Goal: Check status: Check status

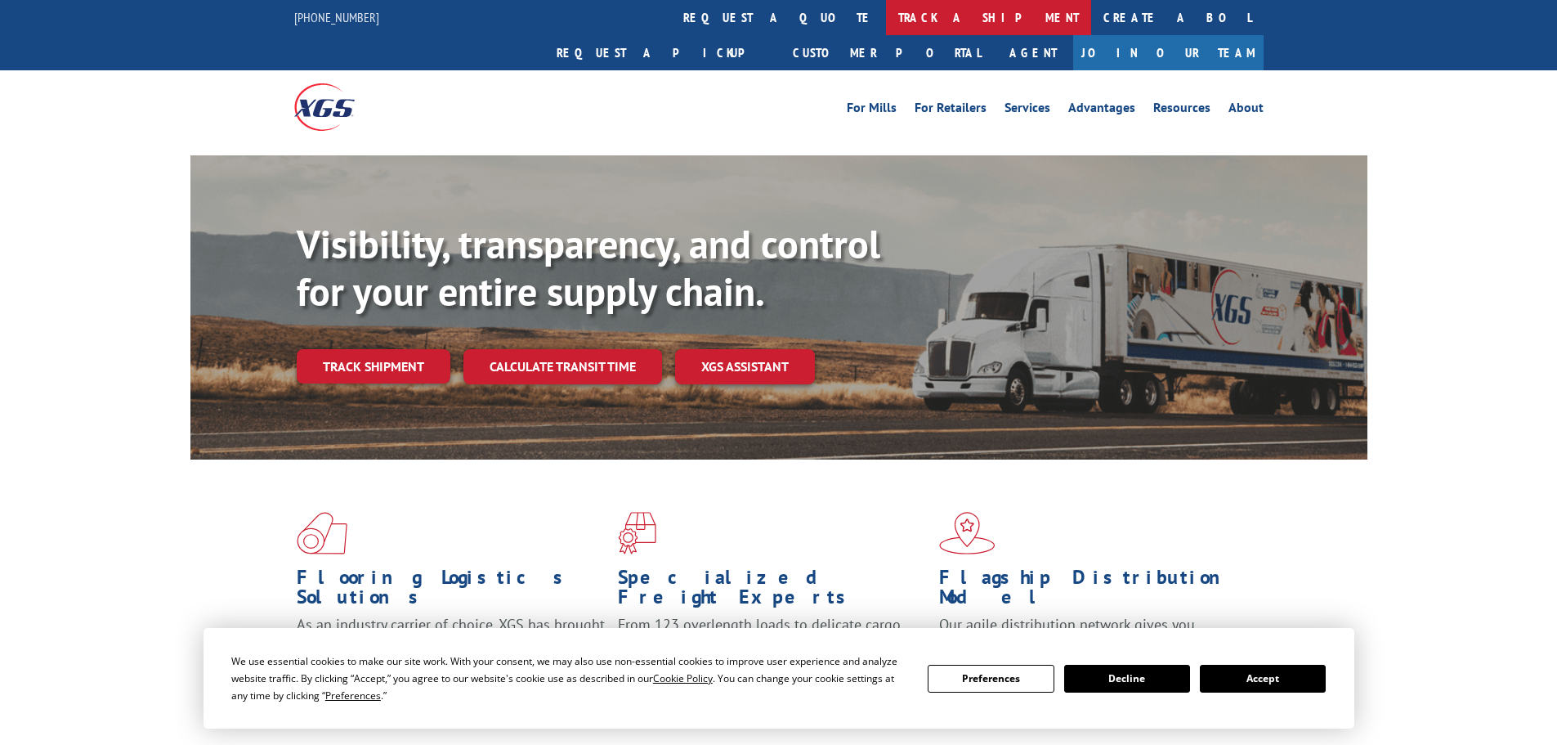
click at [886, 19] on link "track a shipment" at bounding box center [988, 17] width 205 height 35
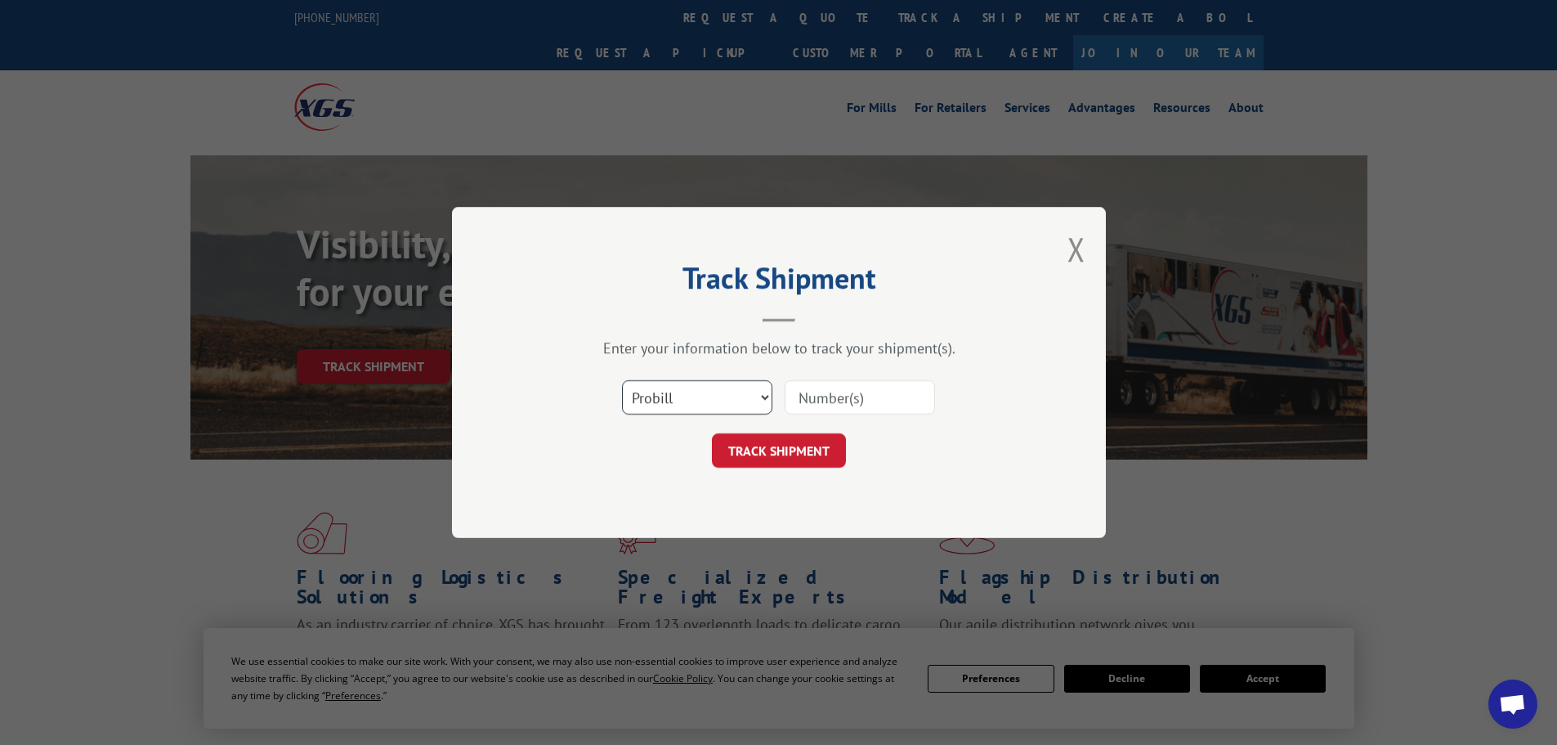
click at [734, 413] on select "Select category... Probill BOL PO" at bounding box center [697, 397] width 150 height 34
select select "po"
click at [622, 380] on select "Select category... Probill BOL PO" at bounding box center [697, 397] width 150 height 34
click at [825, 387] on input at bounding box center [860, 397] width 150 height 34
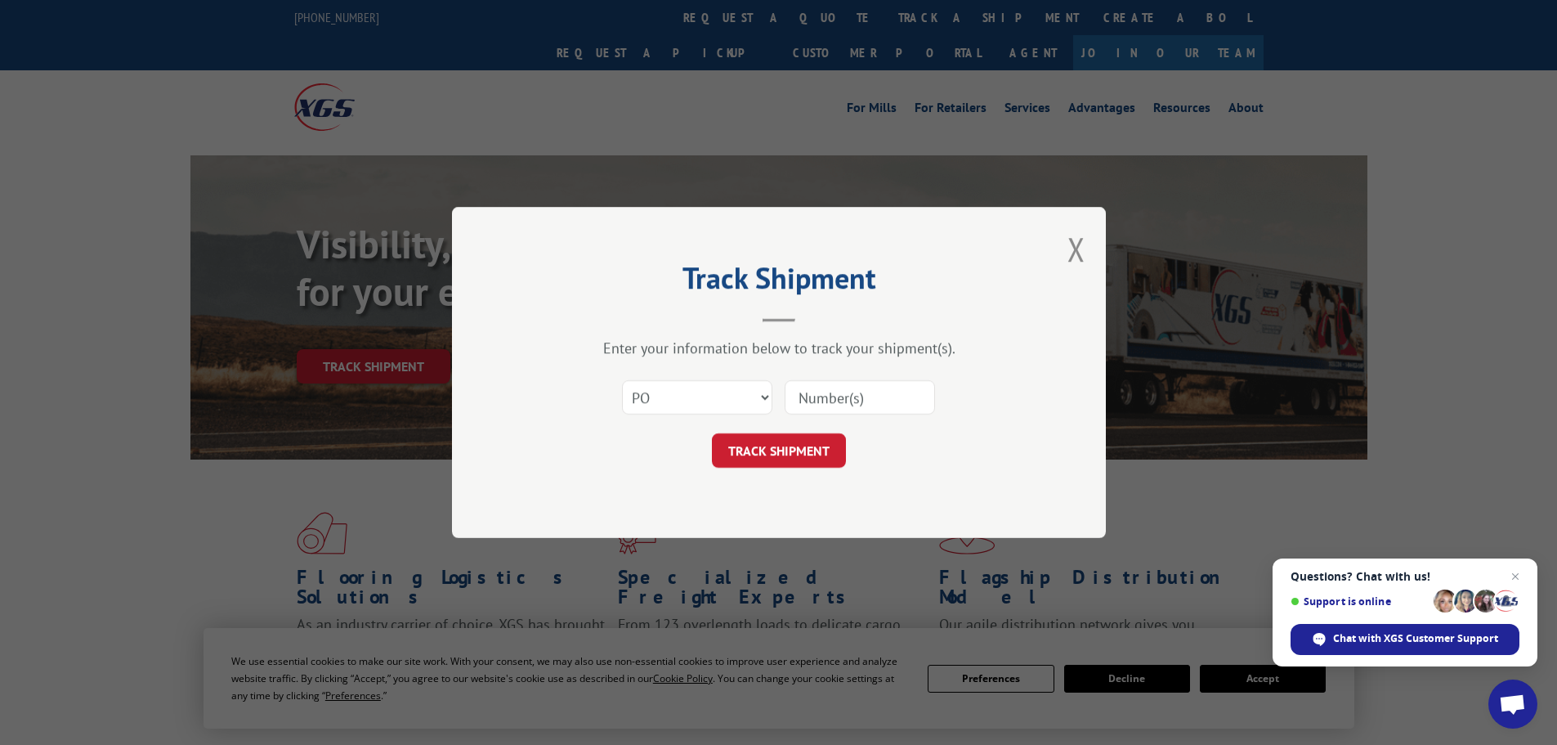
paste input "28503085"
type input "28503085"
click at [774, 442] on button "TRACK SHIPMENT" at bounding box center [779, 450] width 134 height 34
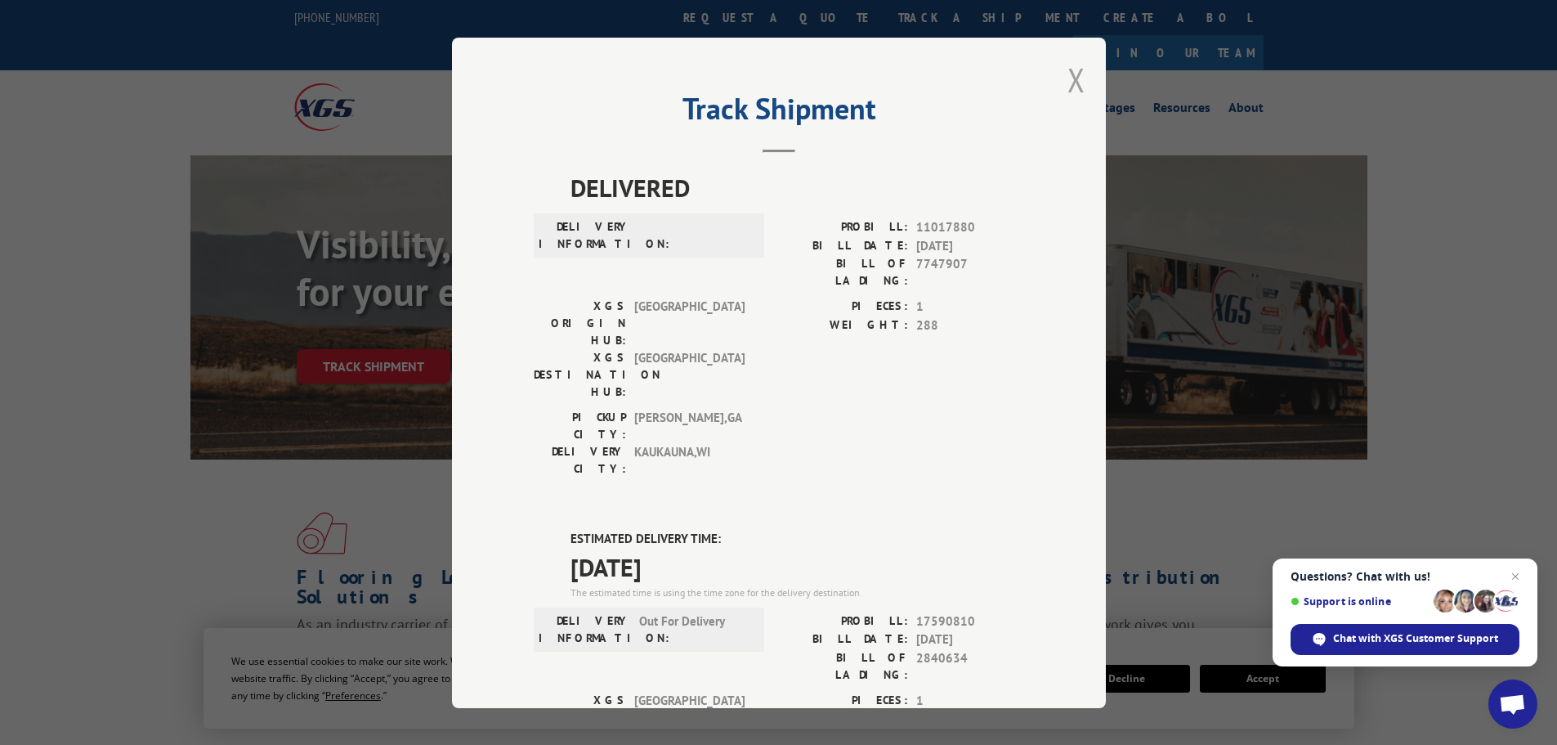
click at [1068, 70] on button "Close modal" at bounding box center [1077, 79] width 18 height 43
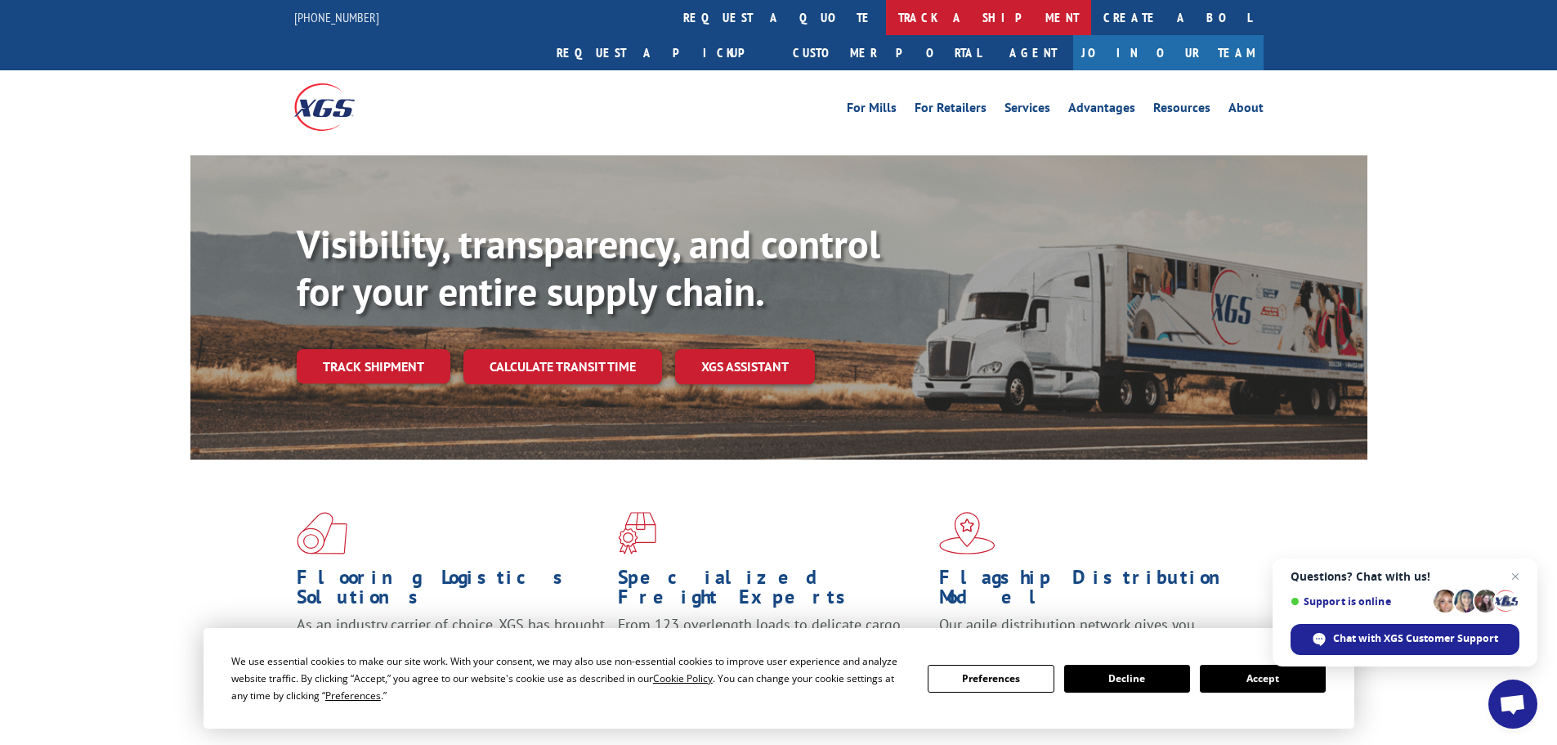
click at [886, 29] on link "track a shipment" at bounding box center [988, 17] width 205 height 35
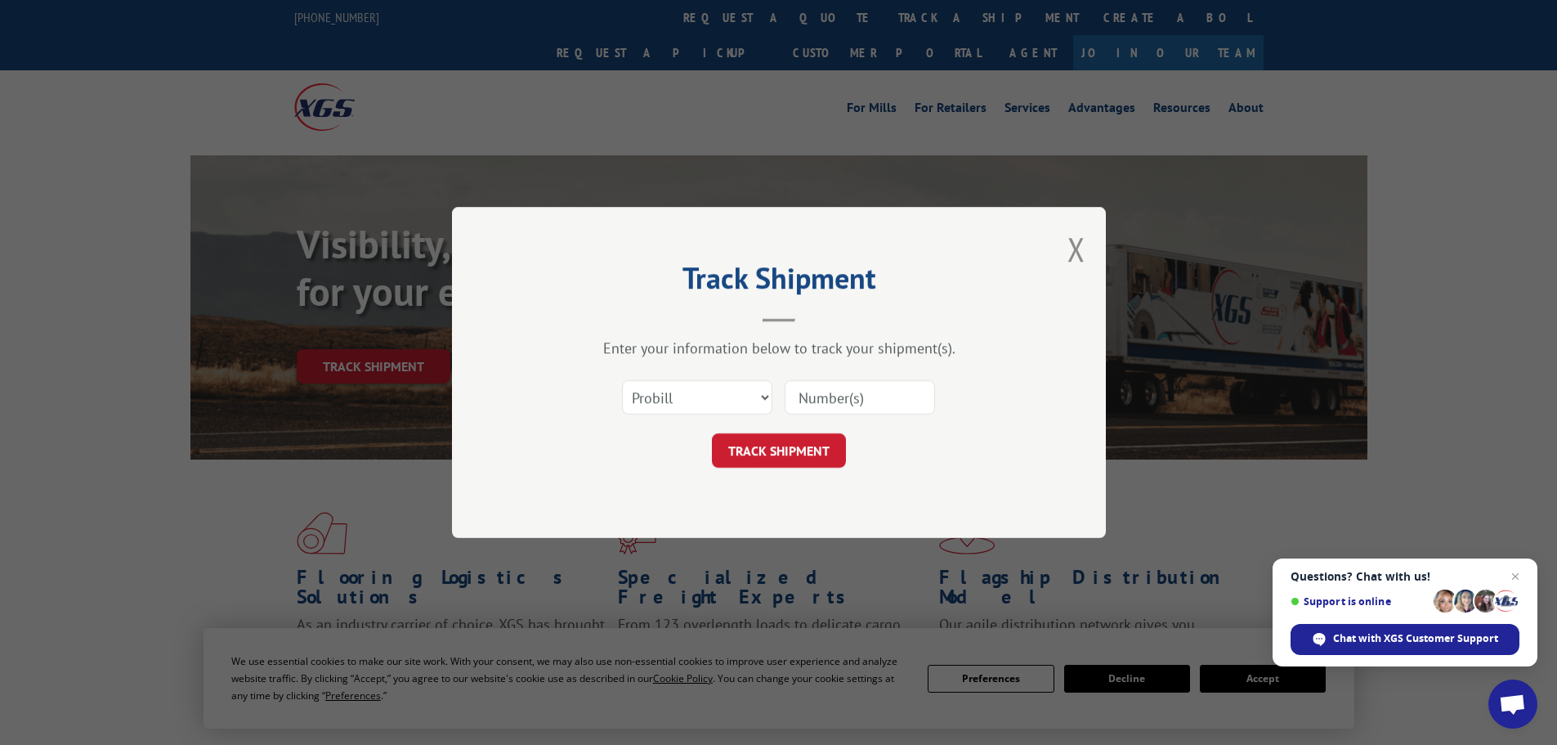
click at [837, 396] on input at bounding box center [860, 397] width 150 height 34
paste input "17228301"
type input "17228301"
click at [775, 441] on button "TRACK SHIPMENT" at bounding box center [779, 450] width 134 height 34
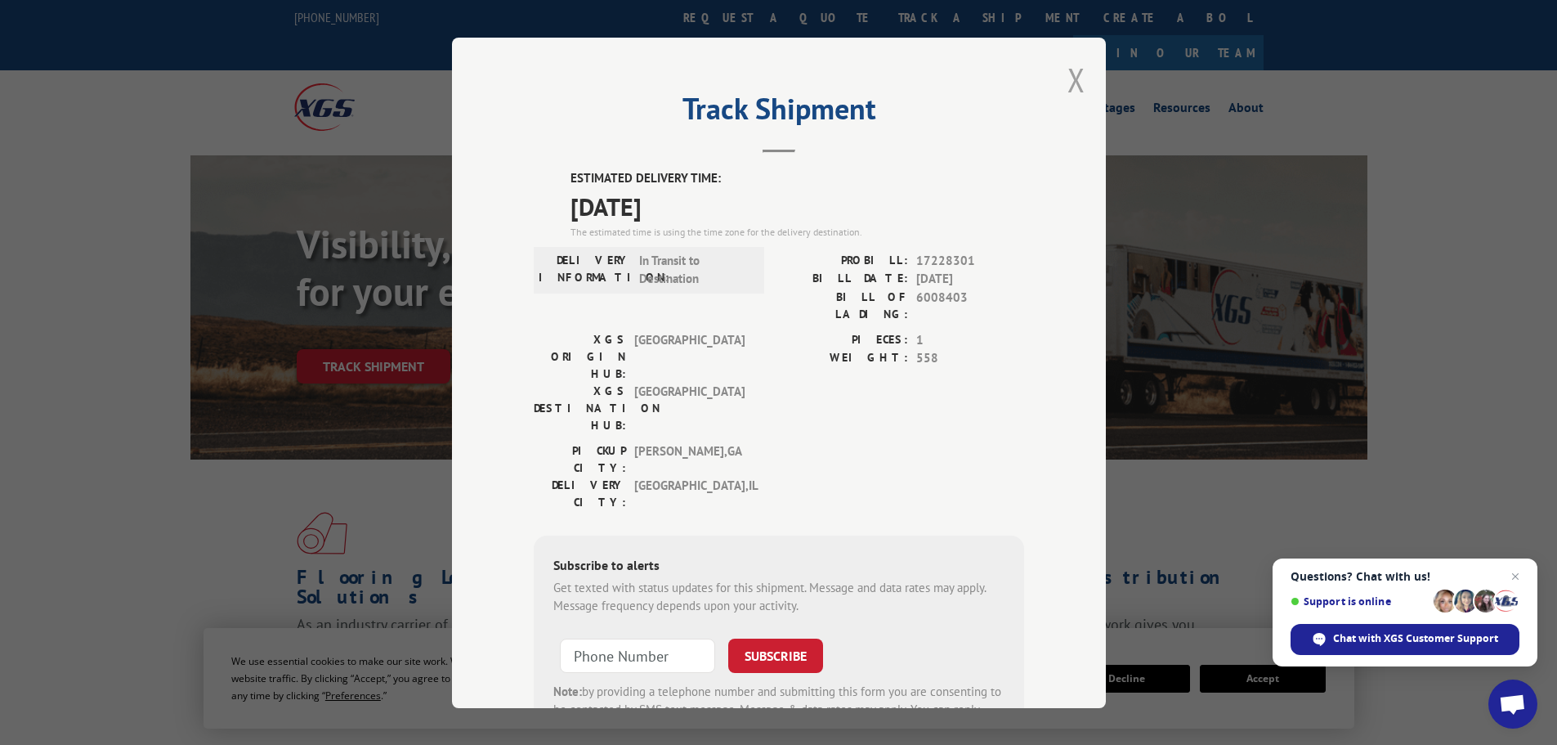
click at [1071, 80] on button "Close modal" at bounding box center [1077, 79] width 18 height 43
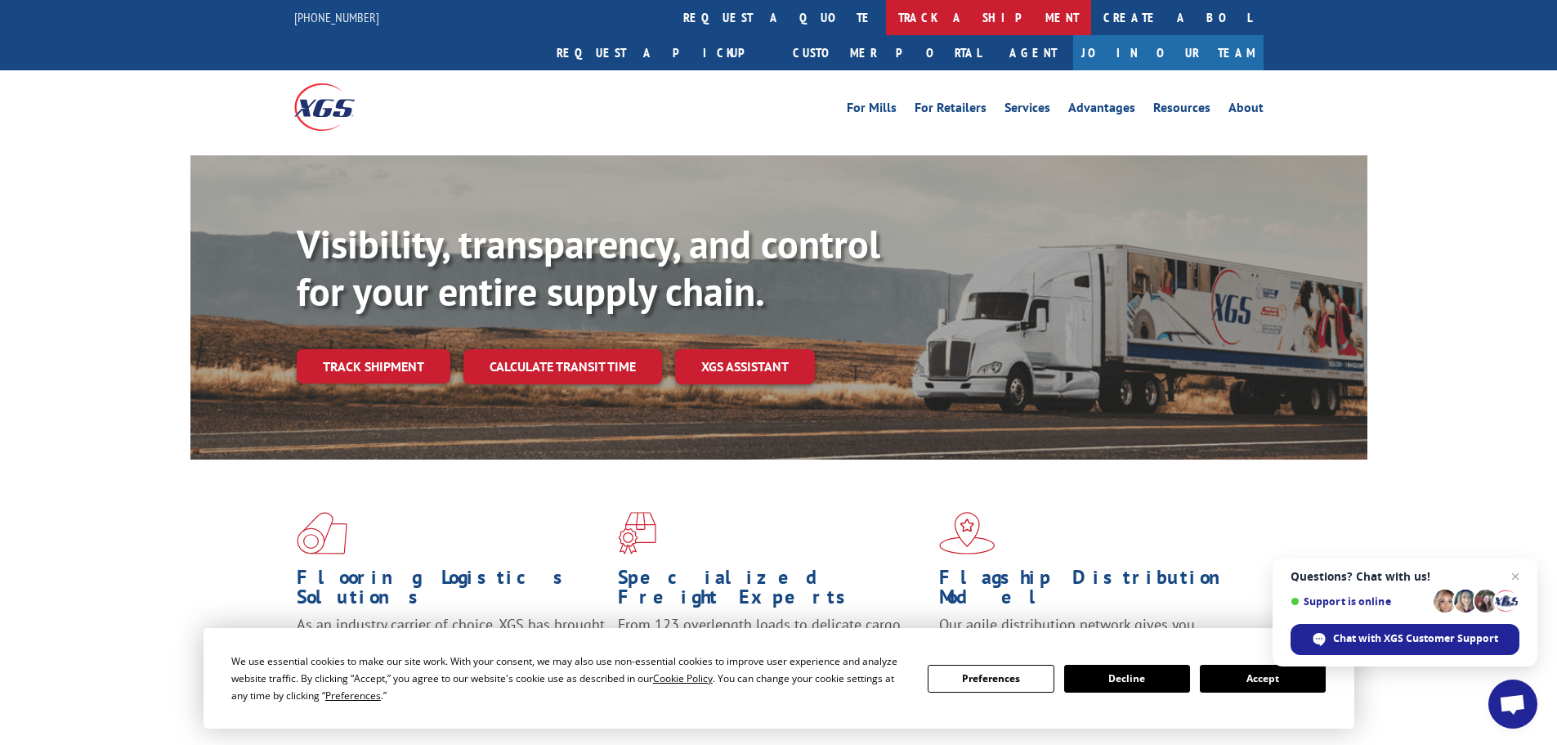
click at [886, 19] on link "track a shipment" at bounding box center [988, 17] width 205 height 35
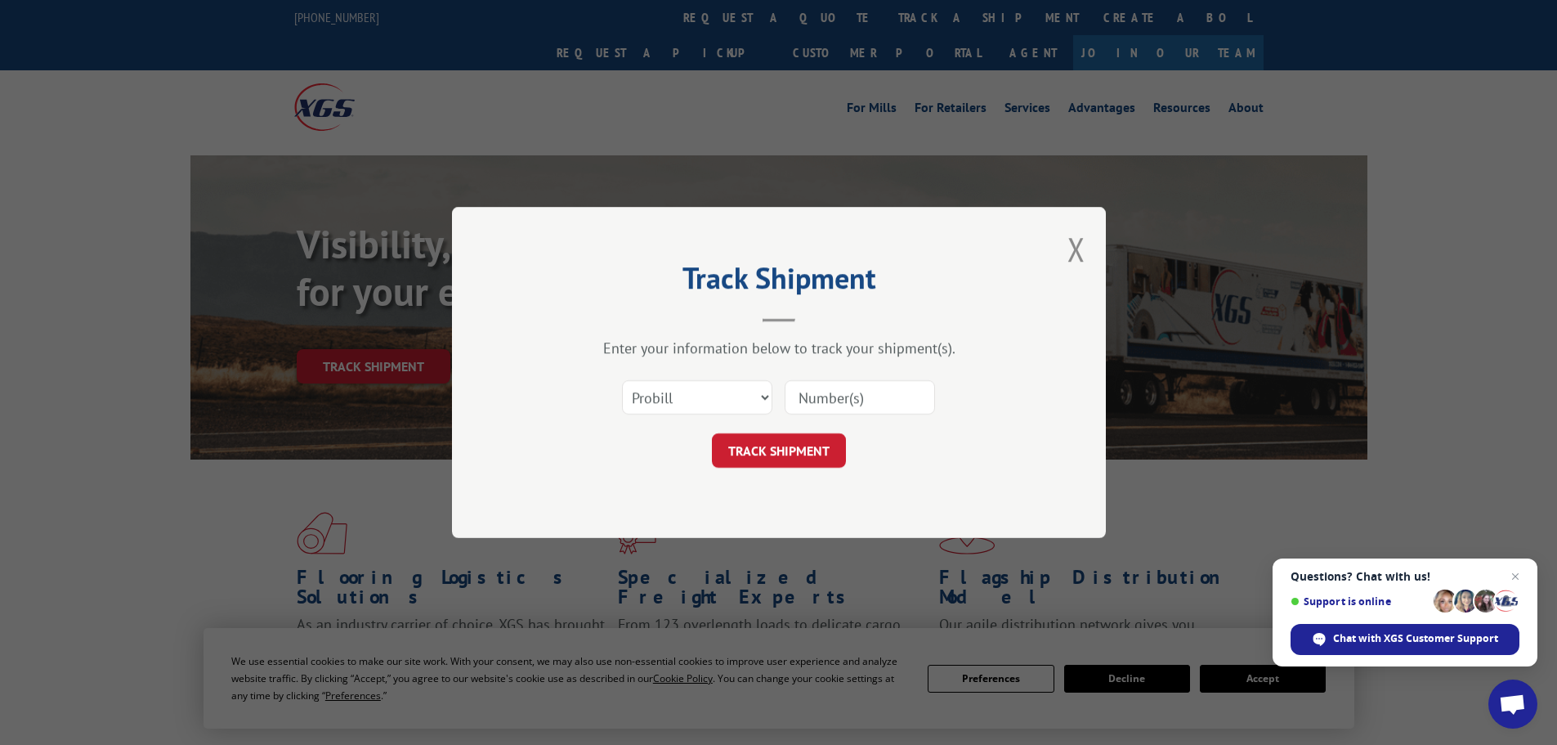
click at [826, 392] on input at bounding box center [860, 397] width 150 height 34
paste input "17520767"
type input "17520767"
click at [731, 456] on button "TRACK SHIPMENT" at bounding box center [779, 450] width 134 height 34
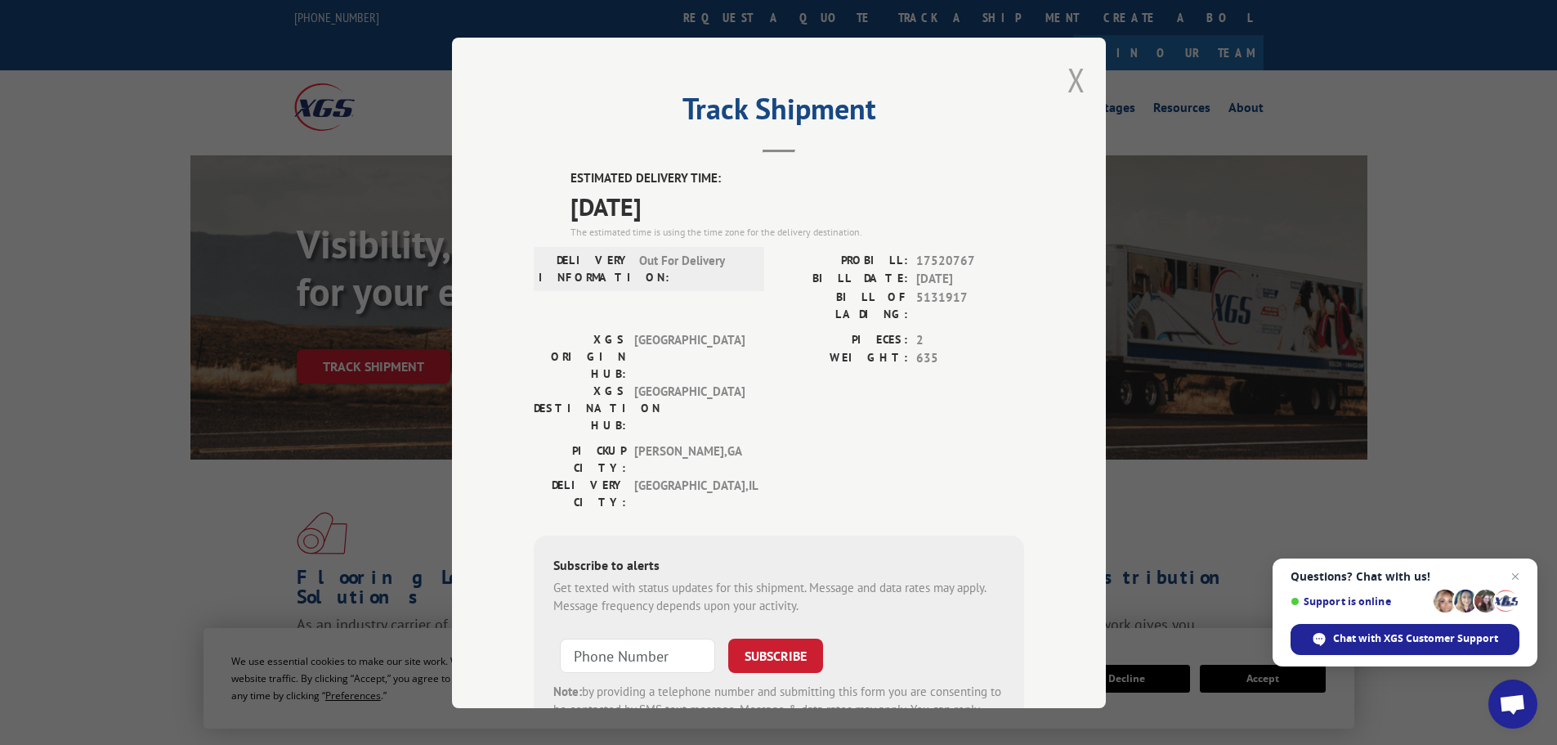
click at [1068, 82] on button "Close modal" at bounding box center [1077, 79] width 18 height 43
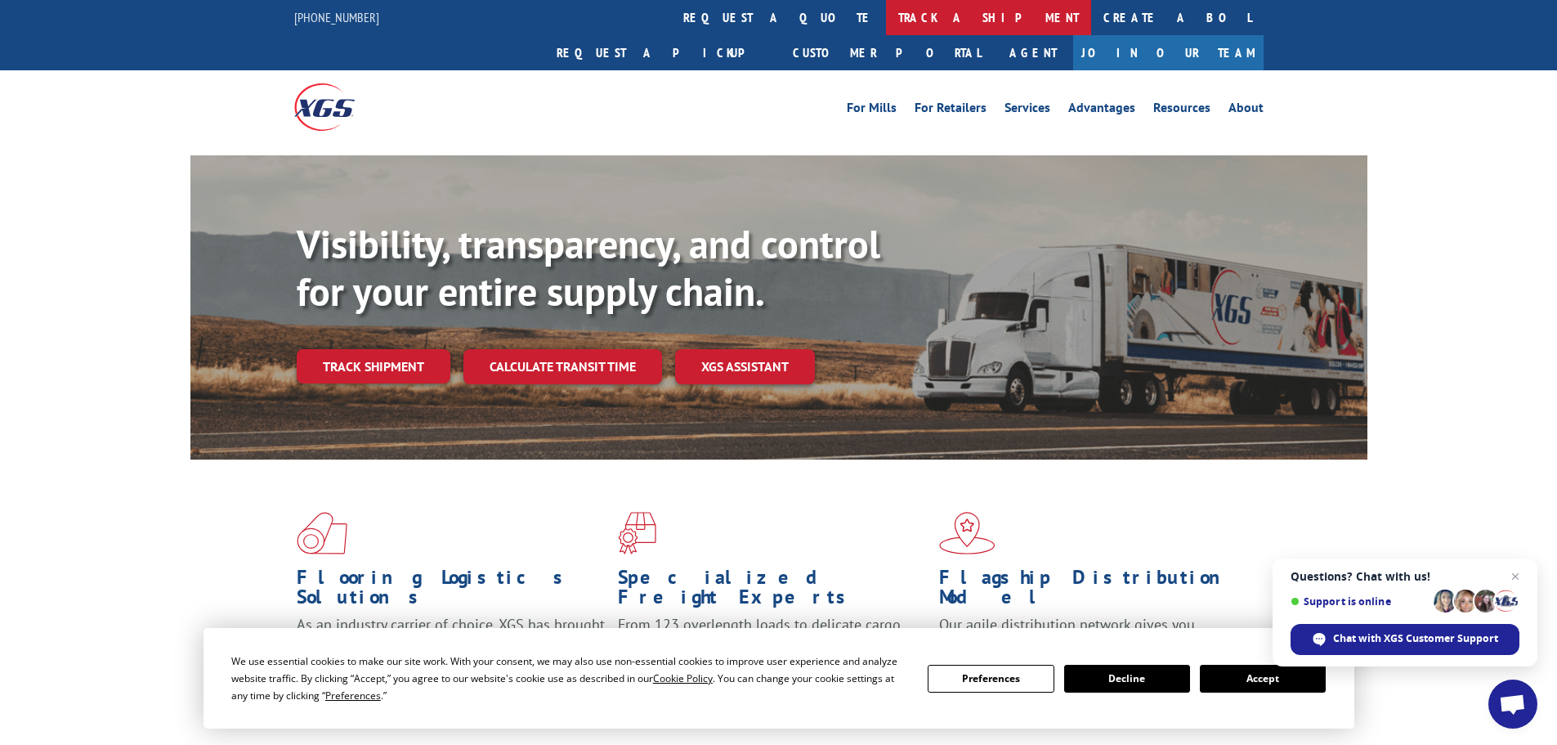
click at [886, 16] on link "track a shipment" at bounding box center [988, 17] width 205 height 35
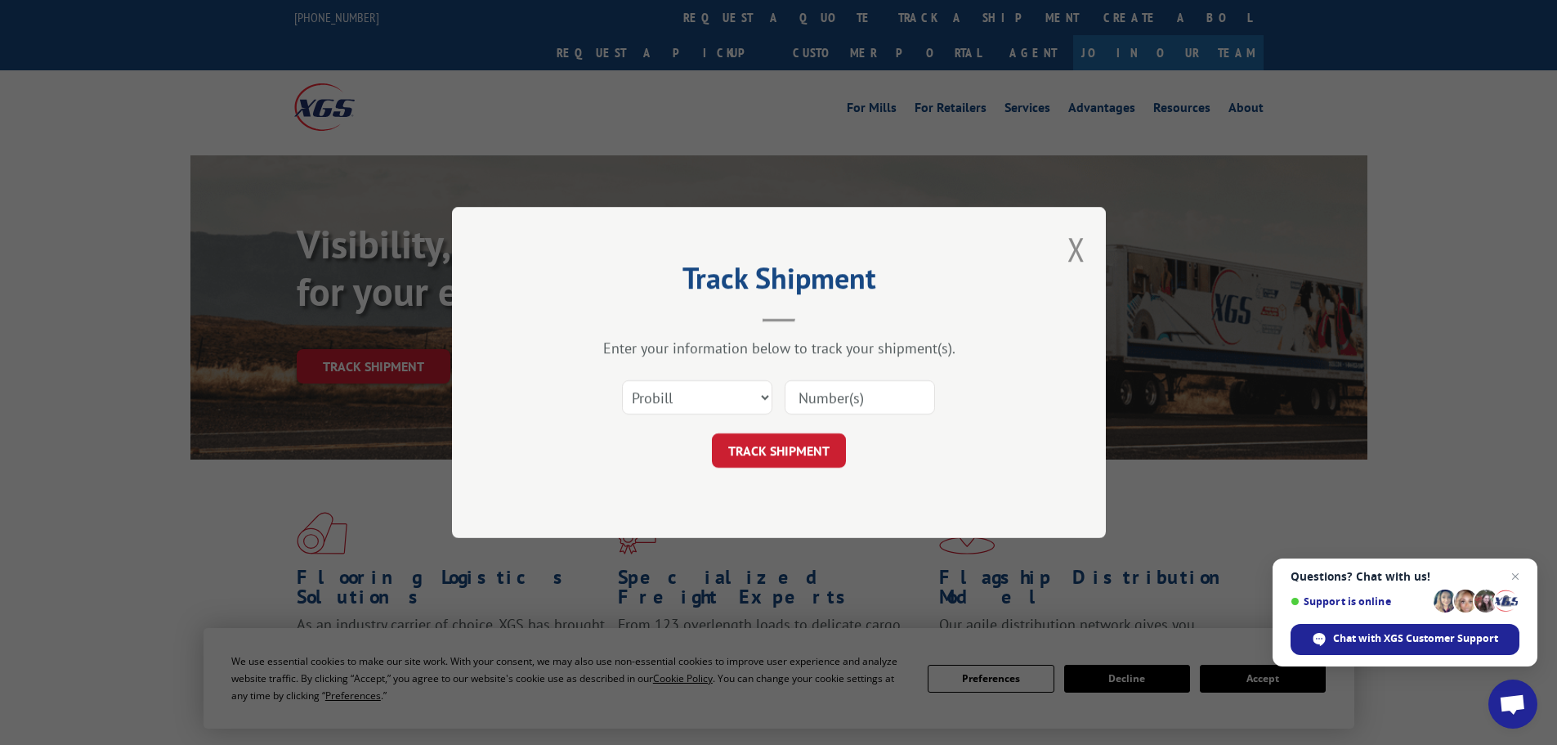
click at [810, 403] on input at bounding box center [860, 397] width 150 height 34
paste input "17468642"
type input "17468642"
click at [761, 441] on button "TRACK SHIPMENT" at bounding box center [779, 450] width 134 height 34
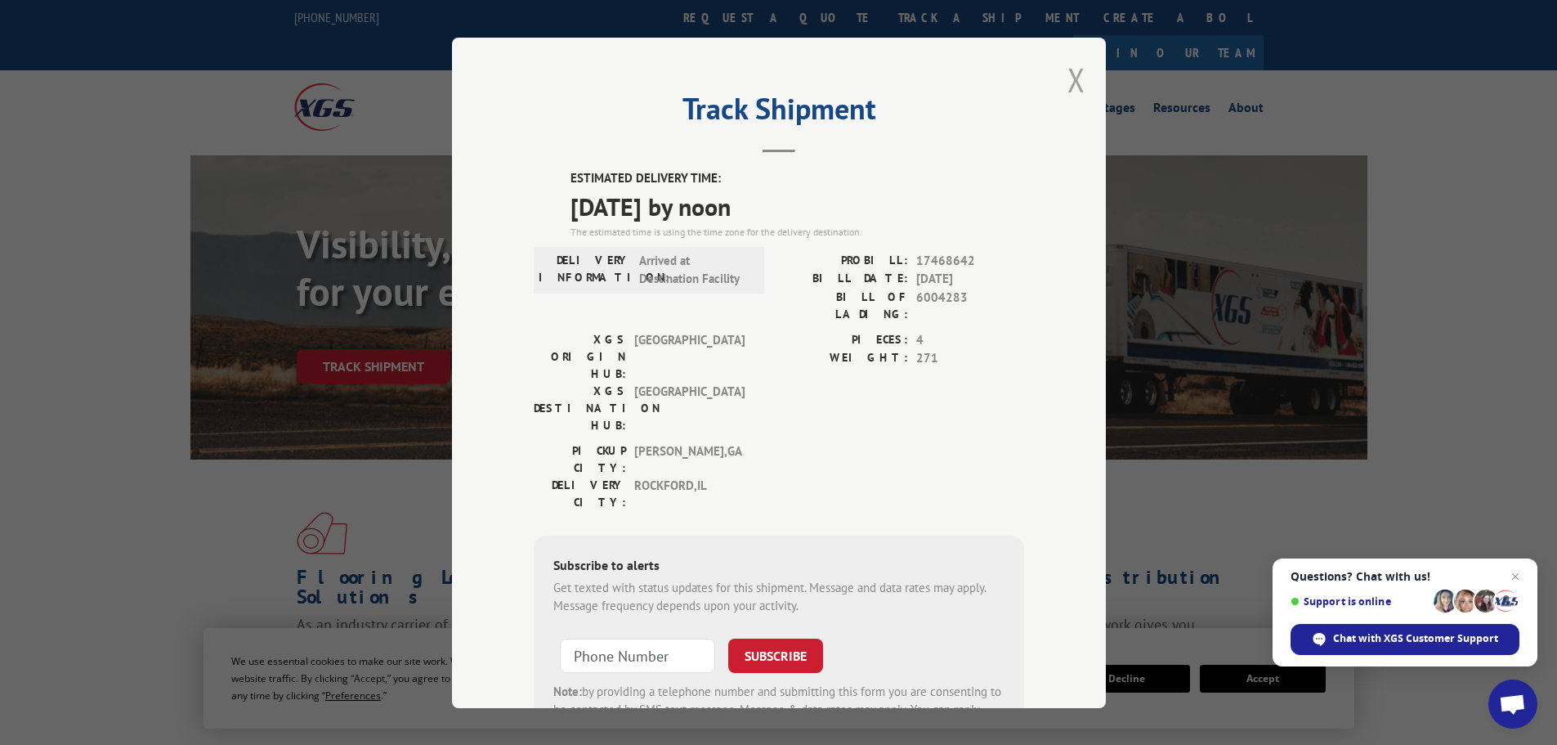
click at [1071, 82] on button "Close modal" at bounding box center [1077, 79] width 18 height 43
